Goal: Information Seeking & Learning: Check status

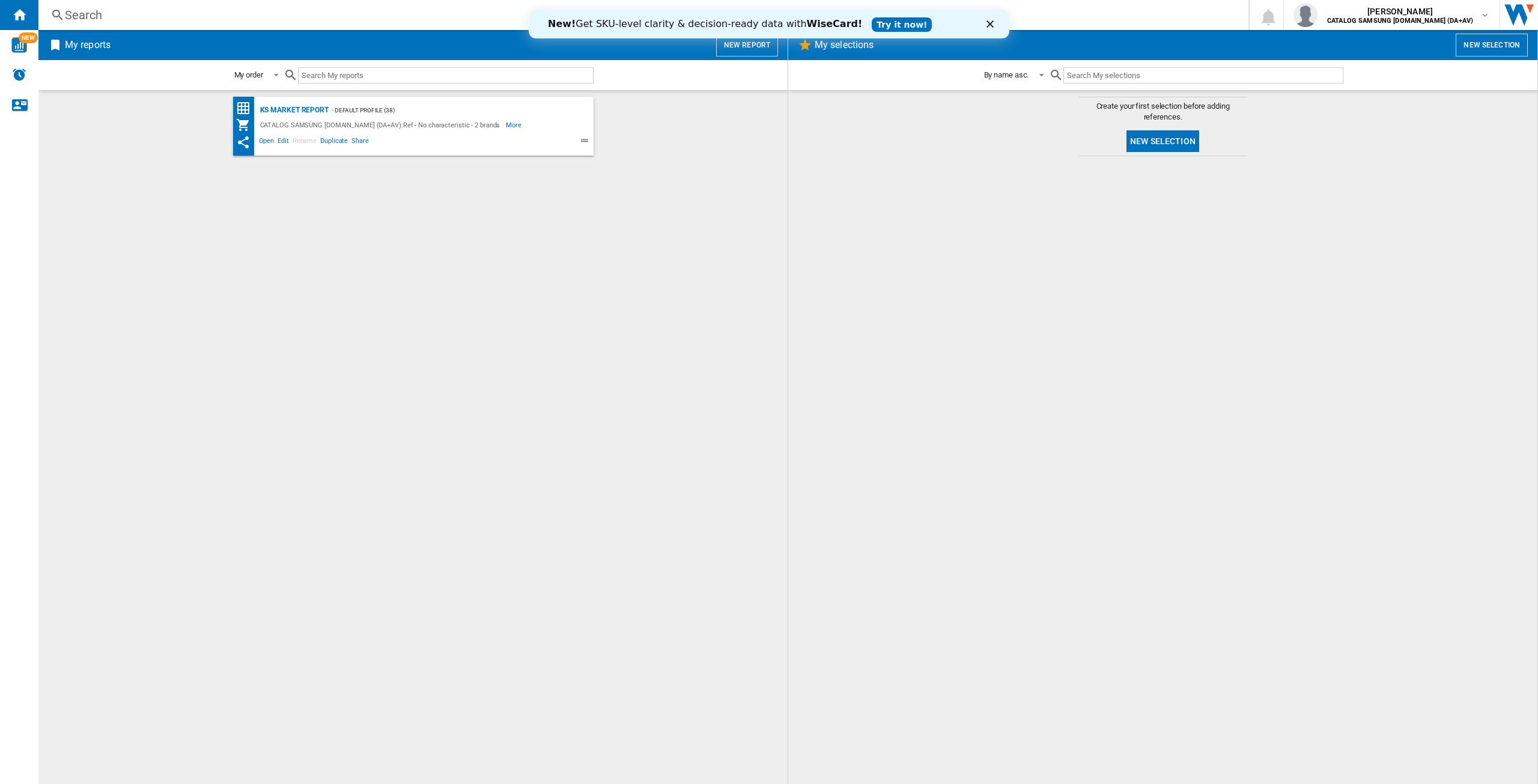
click at [319, 18] on div "Search" at bounding box center [641, 15] width 1152 height 17
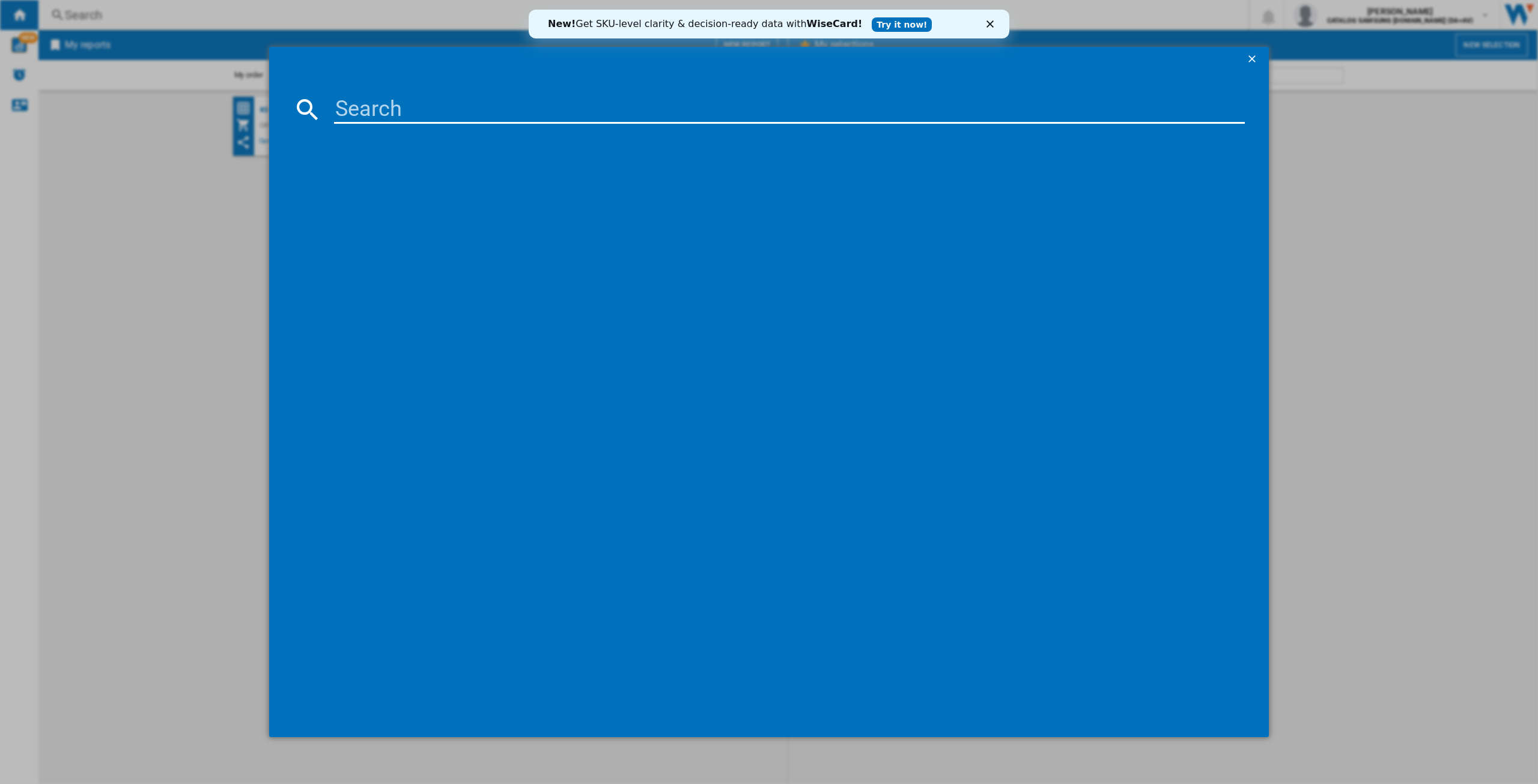
click at [432, 114] on input at bounding box center [789, 109] width 911 height 29
paste input "QE55S90FAEXXU"
type input "QE55S90FAEXXU"
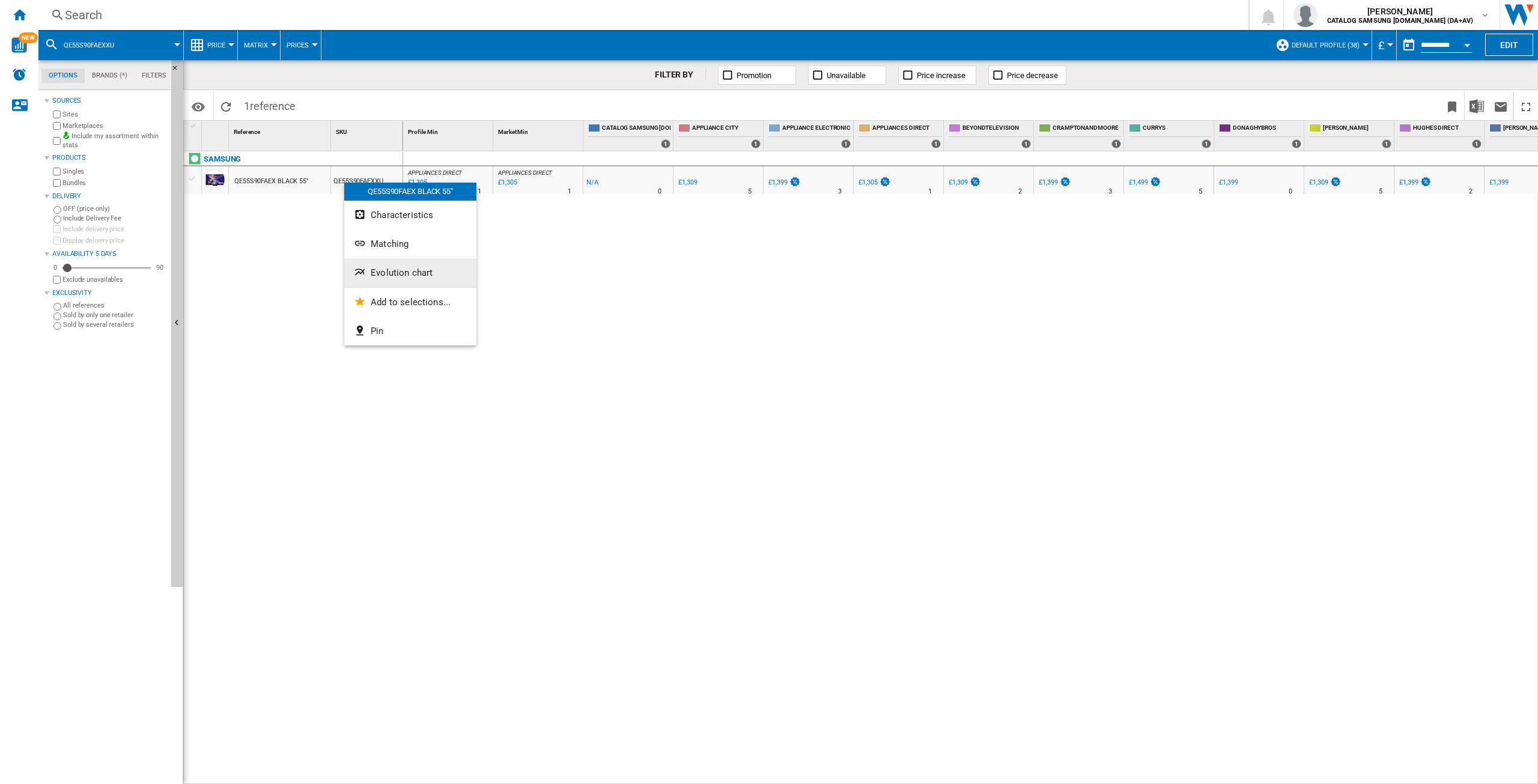
click at [430, 270] on span "Evolution chart" at bounding box center [402, 272] width 62 height 11
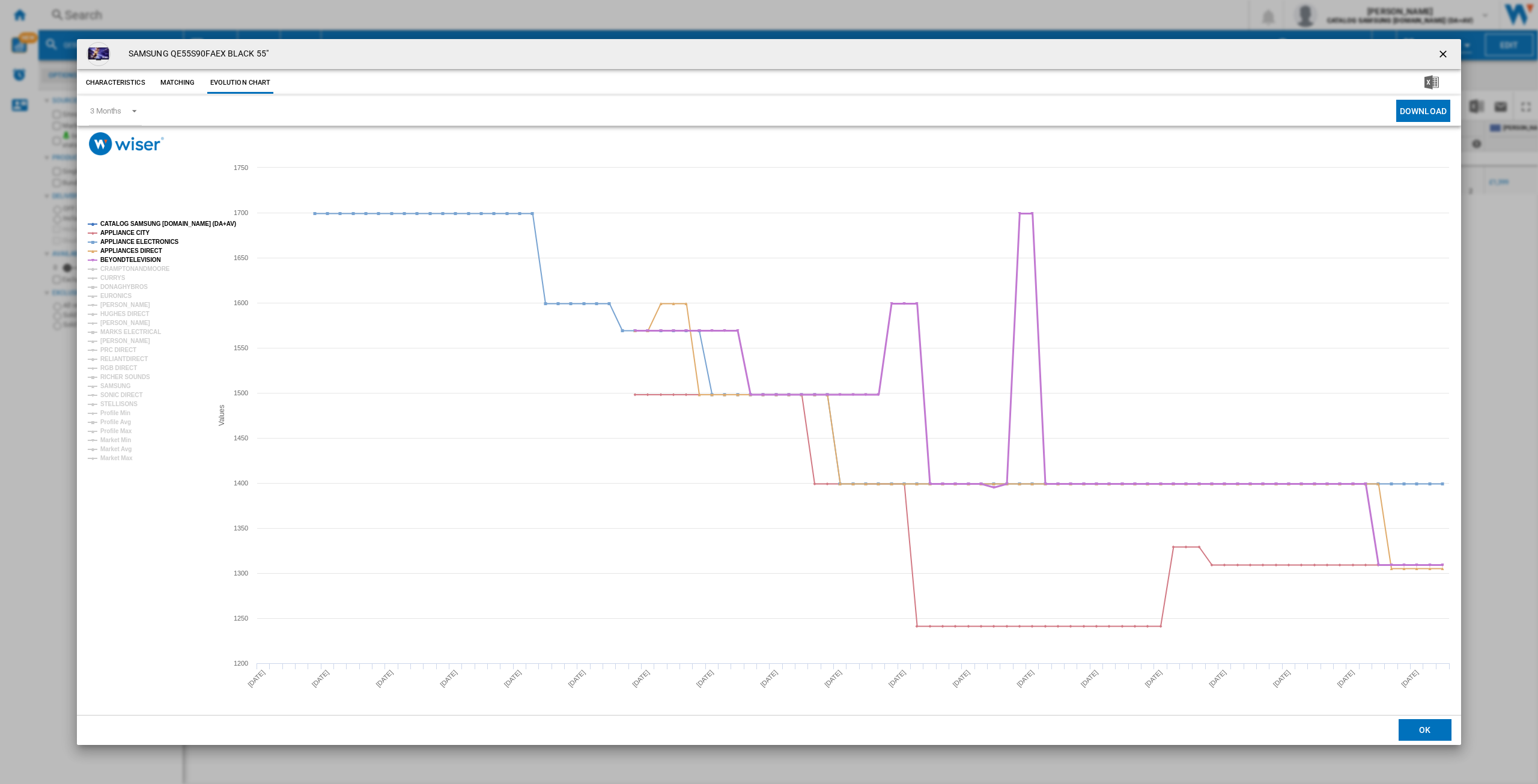
click at [119, 260] on tspan "BEYONDTELEVISION" at bounding box center [131, 260] width 61 height 7
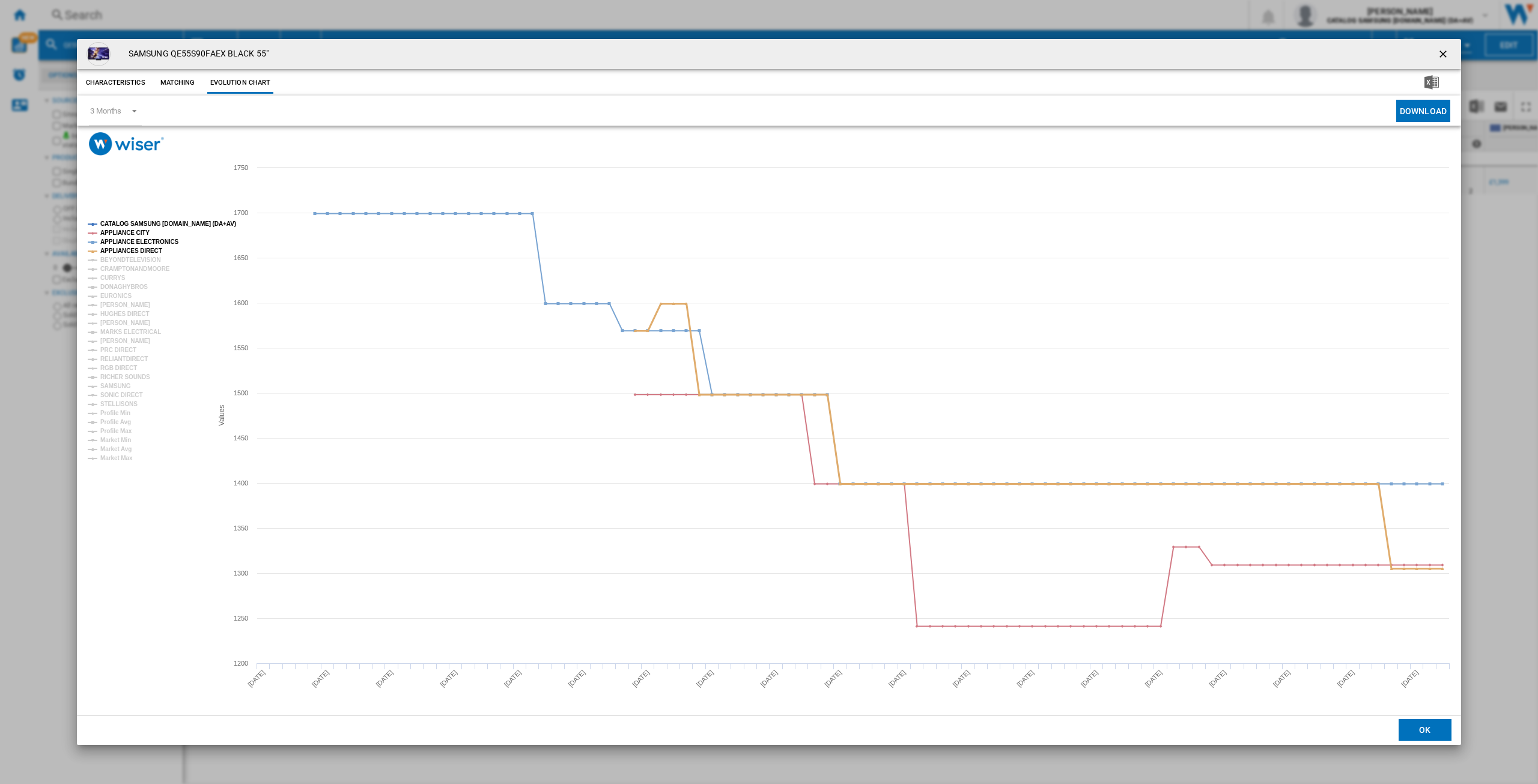
click at [125, 251] on tspan "APPLIANCES DIRECT" at bounding box center [131, 251] width 62 height 7
click at [131, 242] on tspan "APPLIANCE ELECTRONICS" at bounding box center [140, 242] width 79 height 7
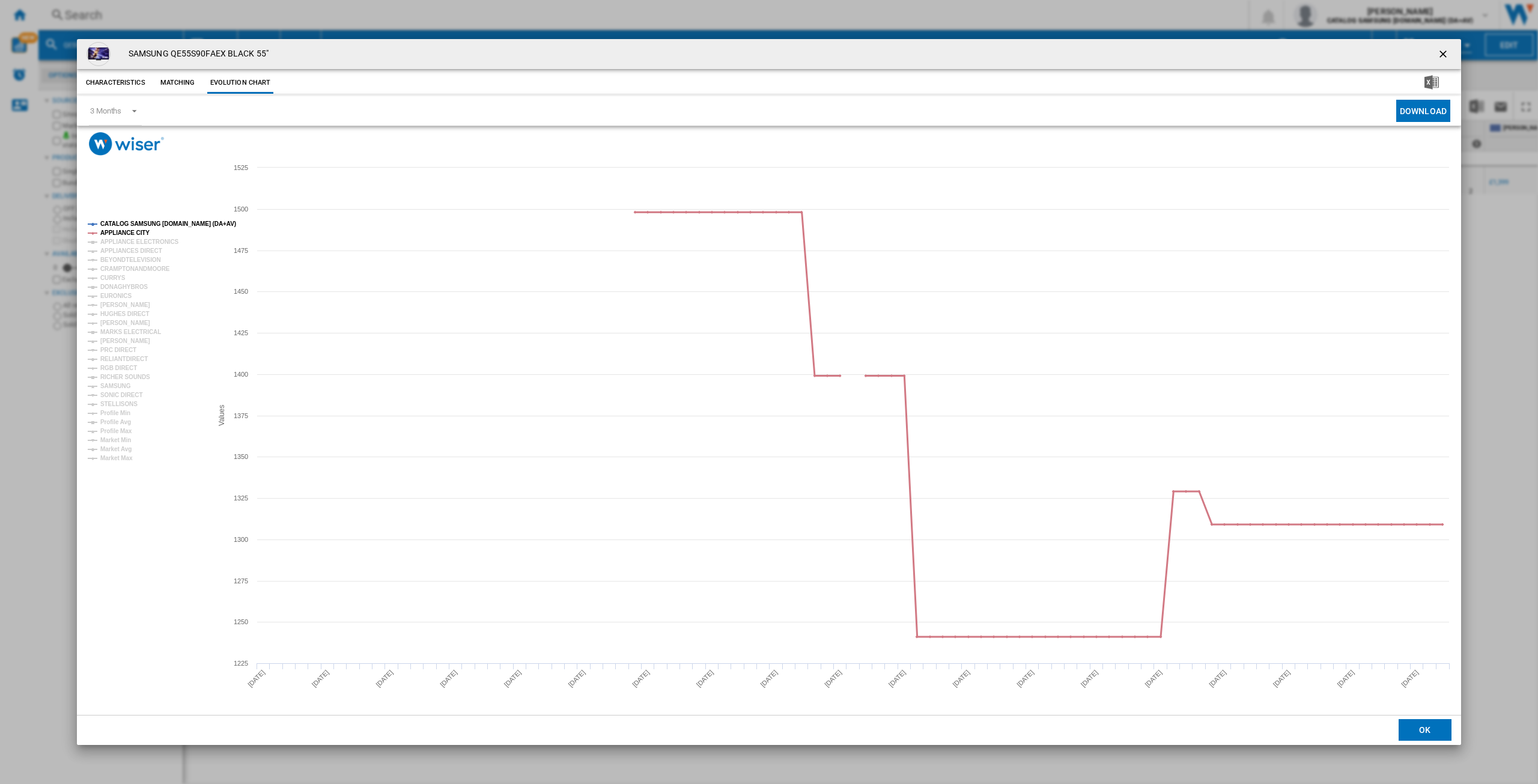
click at [129, 232] on tspan "APPLIANCE CITY" at bounding box center [125, 233] width 50 height 7
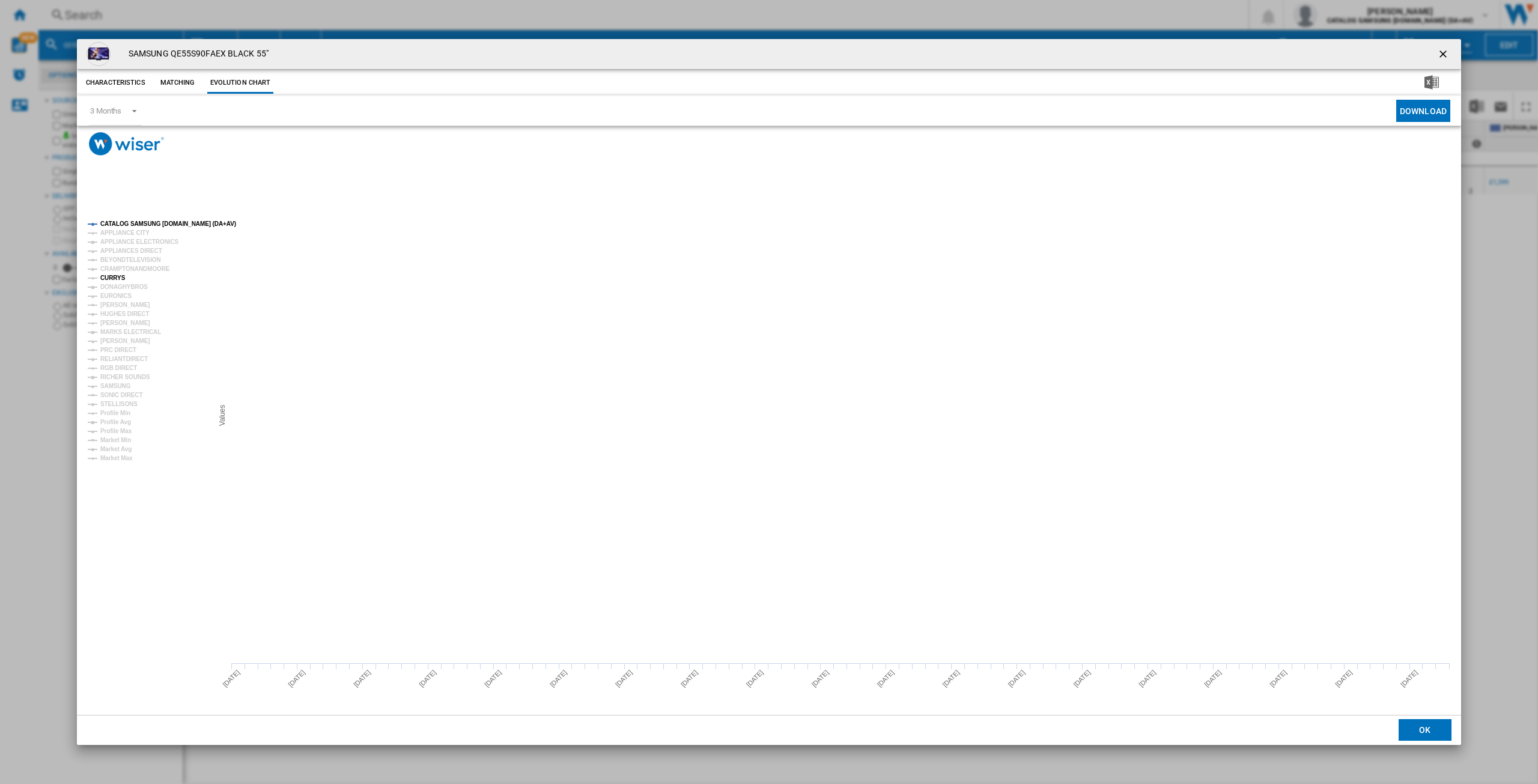
click at [117, 277] on tspan "CURRYS" at bounding box center [113, 278] width 25 height 7
click at [129, 325] on tspan "[PERSON_NAME]" at bounding box center [125, 323] width 50 height 7
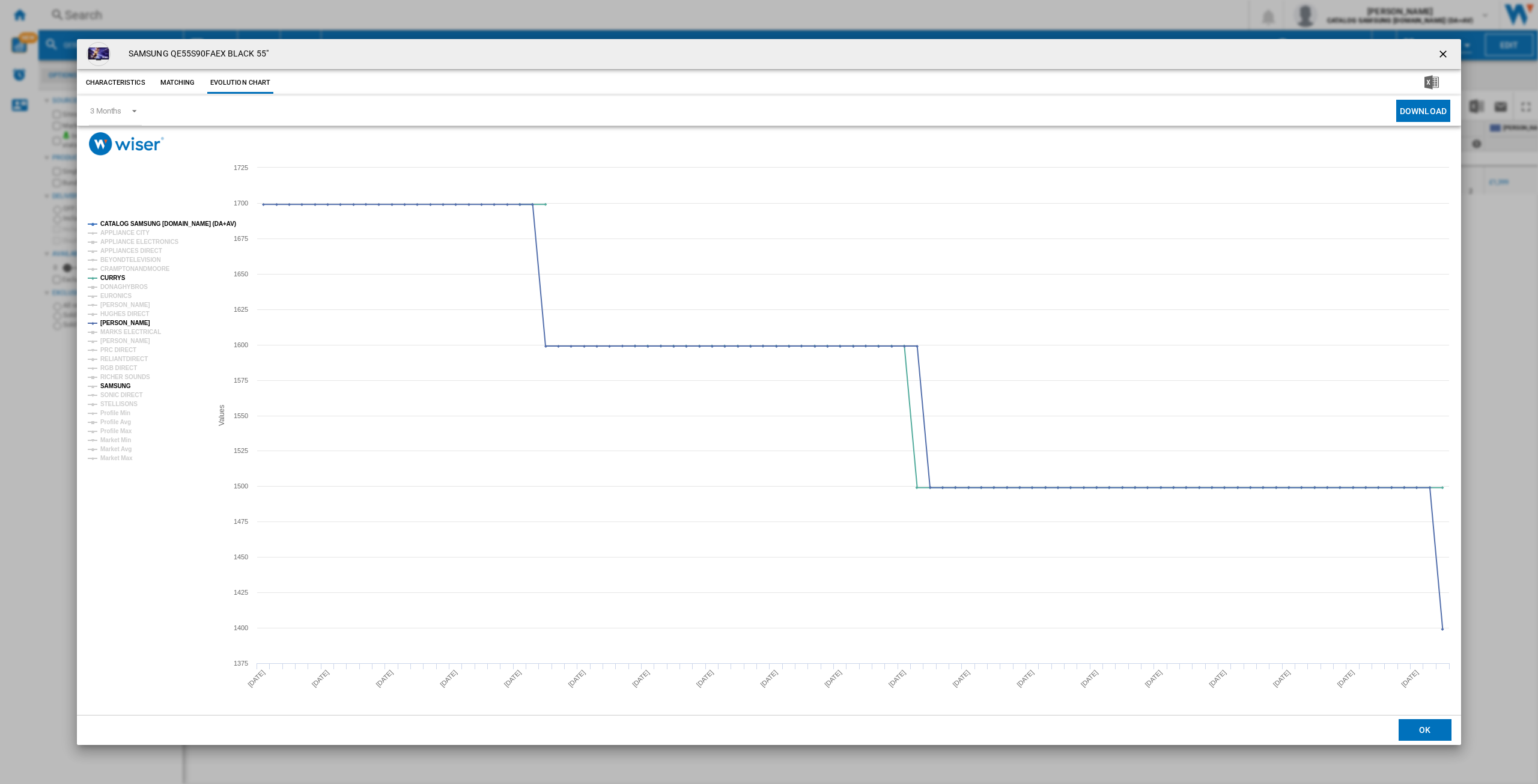
click at [121, 386] on tspan "SAMSUNG" at bounding box center [116, 386] width 31 height 7
click at [139, 315] on tspan "HUGHES DIRECT" at bounding box center [125, 314] width 49 height 7
click at [125, 415] on tspan "Profile Min" at bounding box center [115, 413] width 30 height 7
